Goal: Information Seeking & Learning: Find specific fact

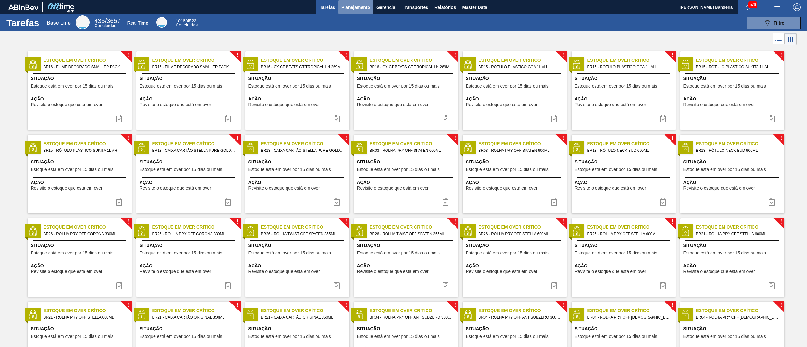
click at [341, 13] on button "Planejamento" at bounding box center [355, 7] width 35 height 14
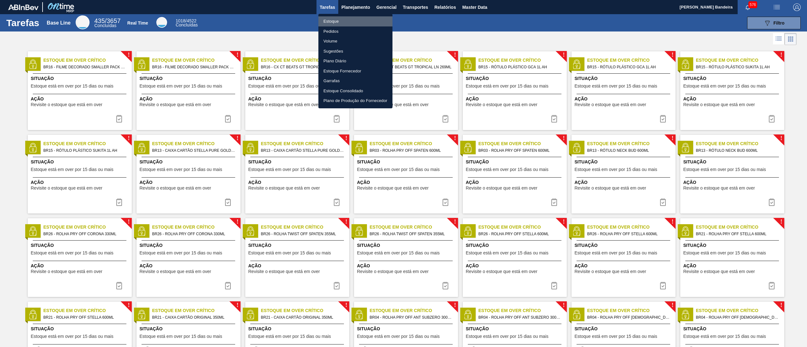
click at [345, 21] on li "Estoque" at bounding box center [355, 21] width 74 height 10
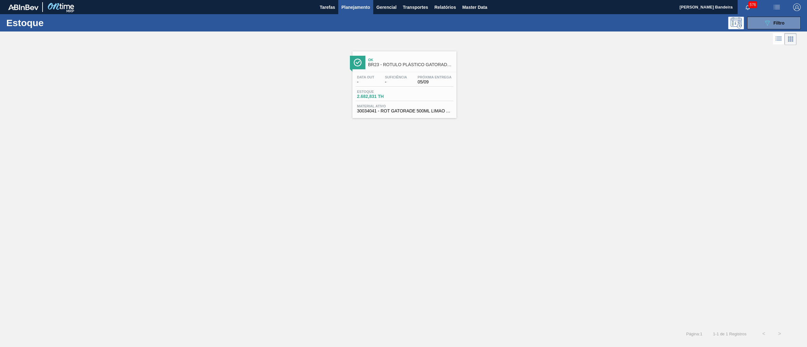
click at [312, 133] on div "Ok BR23 - RÓTULO PLÁSTICO GATORADE LIMÃO 500ML AH Data out - Suficiência - Próx…" at bounding box center [403, 187] width 807 height 280
click at [756, 21] on button "089F7B8B-B2A5-4AFE-B5C0-19BA573D28AC Filtro" at bounding box center [774, 23] width 54 height 13
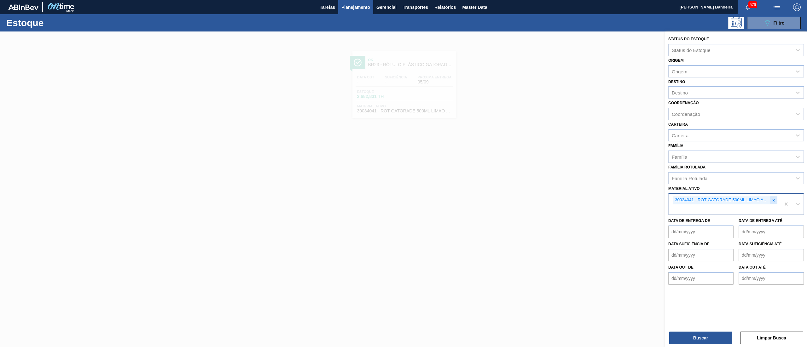
click at [775, 199] on icon at bounding box center [773, 200] width 4 height 4
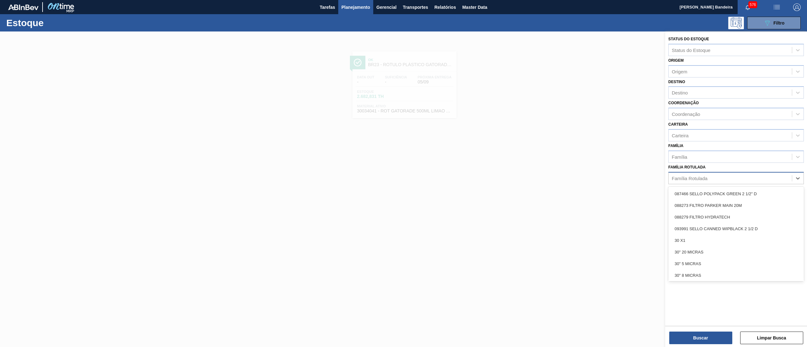
click at [751, 180] on div "Família Rotulada" at bounding box center [729, 178] width 123 height 9
paste Rotulada "ROTULO PLÁSTICO SUKITA LIMÃO 2L AH"
type Rotulada "ROTULO PLÁSTICO SUKITA LIMÃO 2L AH"
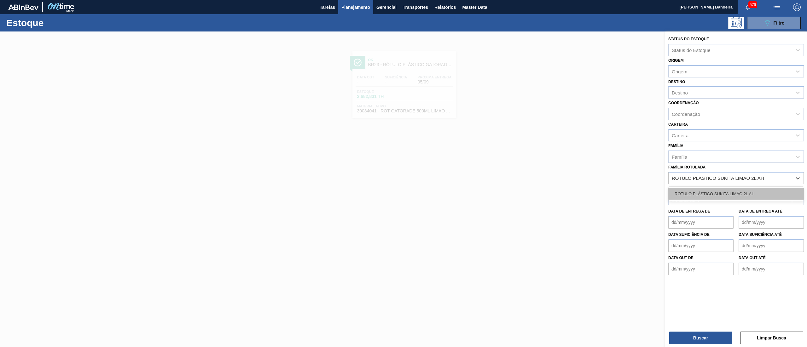
click at [747, 195] on div "ROTULO PLÁSTICO SUKITA LIMÃO 2L AH" at bounding box center [736, 194] width 136 height 12
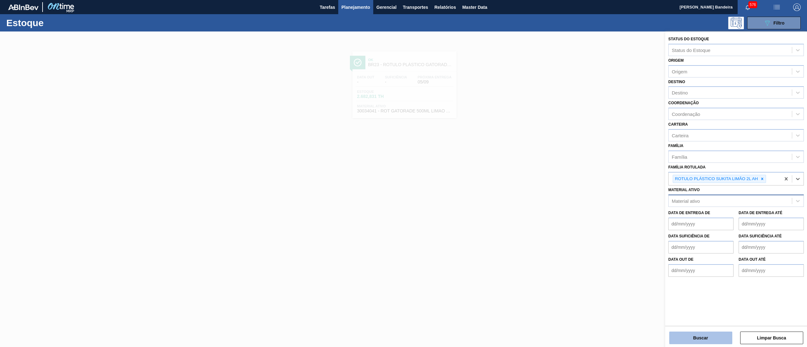
click at [693, 333] on button "Buscar" at bounding box center [700, 338] width 63 height 13
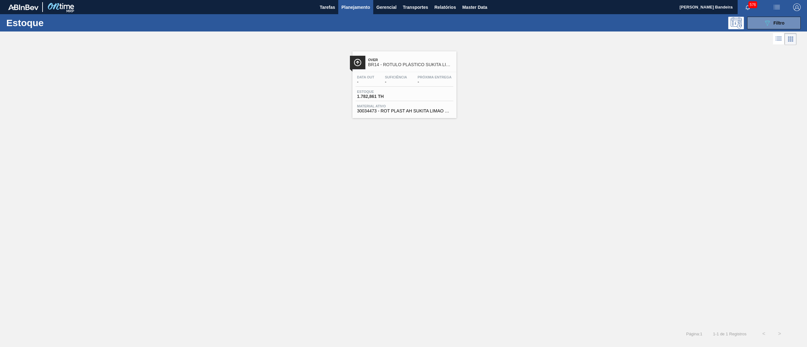
click at [419, 107] on span "Material ativo" at bounding box center [404, 106] width 95 height 4
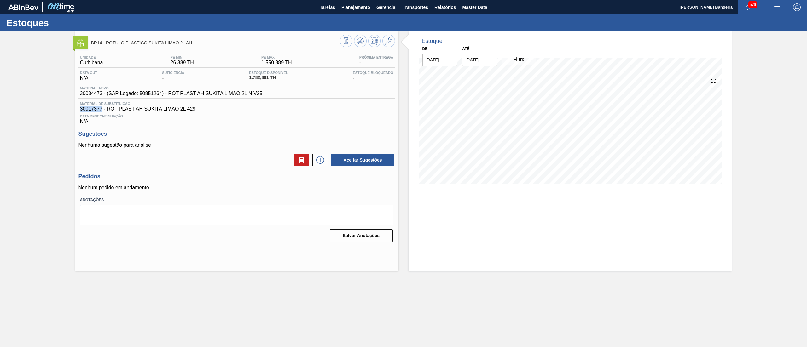
drag, startPoint x: 79, startPoint y: 110, endPoint x: 101, endPoint y: 109, distance: 22.7
click at [101, 109] on div "Material de Substituição 30017377 - ROT PLAST AH SUKITA LIMAO 2L 429" at bounding box center [236, 107] width 316 height 10
copy span "30017377"
click at [395, 41] on div at bounding box center [367, 42] width 55 height 14
click at [388, 42] on icon at bounding box center [389, 41] width 8 height 8
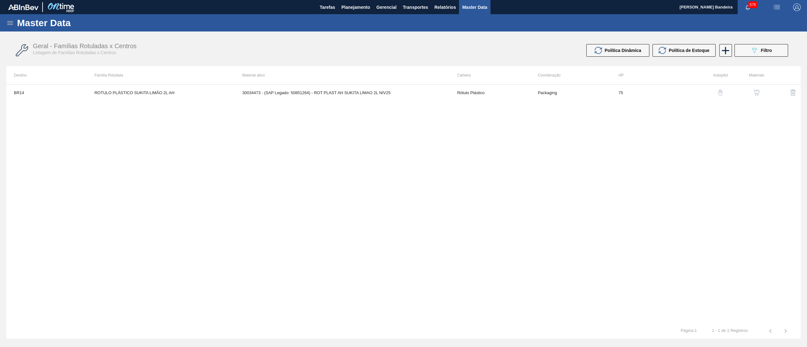
click at [754, 90] on img "button" at bounding box center [756, 93] width 6 height 6
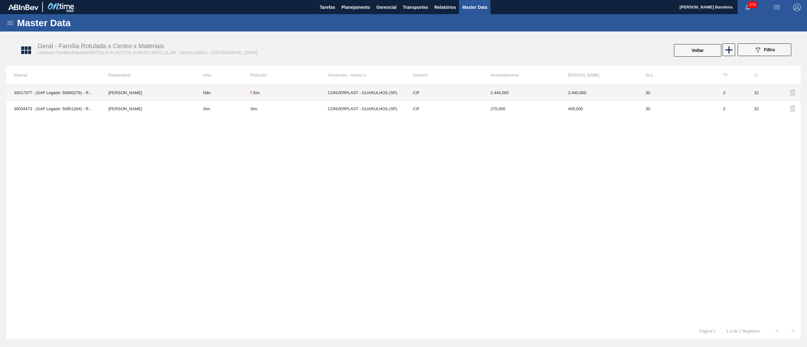
click at [141, 96] on td "[PERSON_NAME]" at bounding box center [148, 93] width 95 height 16
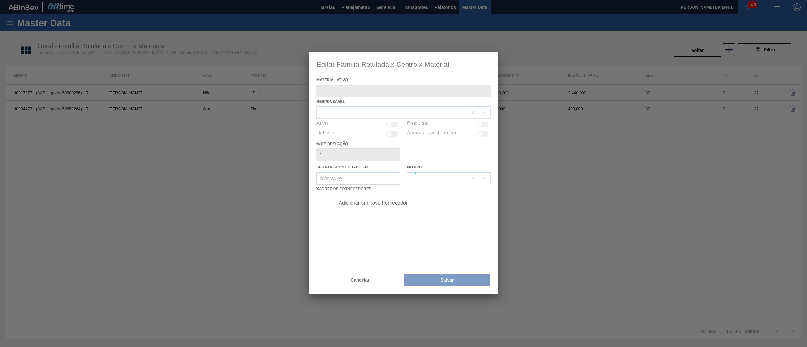
type ativo "30017377 - (SAP Legado: 50800276) - ROT PLAST AH SUKITA LIMAO 2L 429"
checkbox input "true"
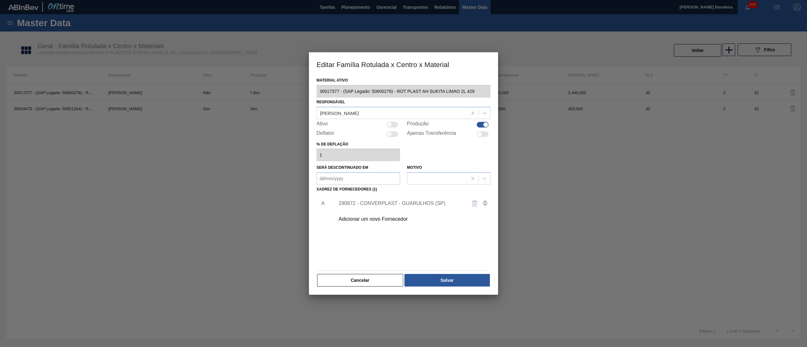
click at [333, 89] on div "Material ativo 30017377 - (SAP Legado: 50800276) - ROT PLAST AH SUKITA LIMAO 2L…" at bounding box center [403, 185] width 189 height 219
drag, startPoint x: 316, startPoint y: 90, endPoint x: 313, endPoint y: 93, distance: 4.3
click at [313, 93] on div "Material ativo 30017377 - (SAP Legado: 50800276) - ROT PLAST AH SUKITA LIMAO 2L…" at bounding box center [403, 185] width 189 height 219
click at [347, 282] on button "Cancelar" at bounding box center [360, 280] width 86 height 13
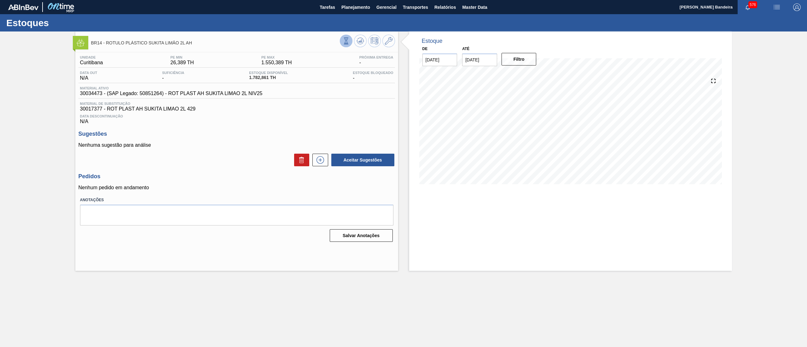
click at [344, 41] on icon at bounding box center [346, 41] width 7 height 7
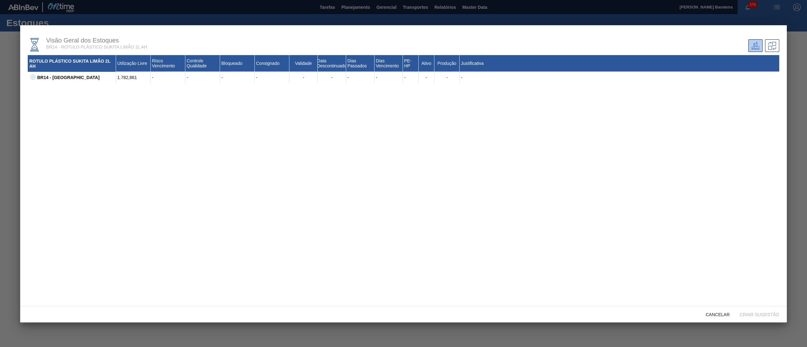
click at [31, 77] on icon at bounding box center [33, 77] width 5 height 5
drag, startPoint x: 63, startPoint y: 84, endPoint x: 48, endPoint y: 88, distance: 15.5
click at [48, 88] on div "30017377 - ROT PLAST AH SUKITA LIMAO 2L 429" at bounding box center [79, 88] width 72 height 11
drag, startPoint x: 64, startPoint y: 85, endPoint x: 34, endPoint y: 87, distance: 30.3
click at [34, 87] on div "BR14 - [GEOGRAPHIC_DATA] 1.782,861 - - - - - - - - - - - - 30017377 - ROT PLAST…" at bounding box center [403, 83] width 751 height 23
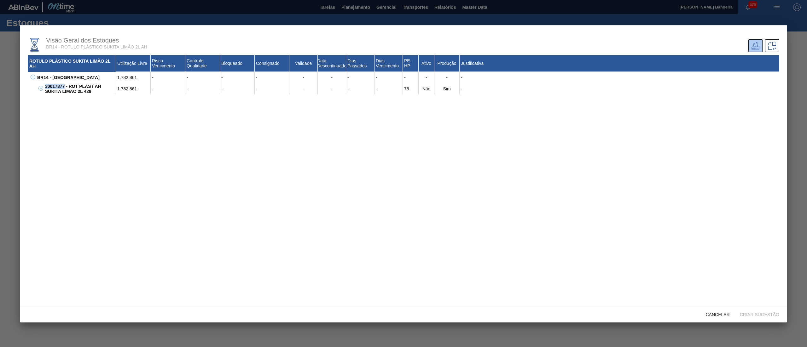
copy div "30017377"
click at [402, 182] on div "ROTULO PLÁSTICO SUKITA LIMÃO 2L AH Utilização Livre Risco Vencimento Controle Q…" at bounding box center [403, 177] width 751 height 244
